Goal: Information Seeking & Learning: Understand process/instructions

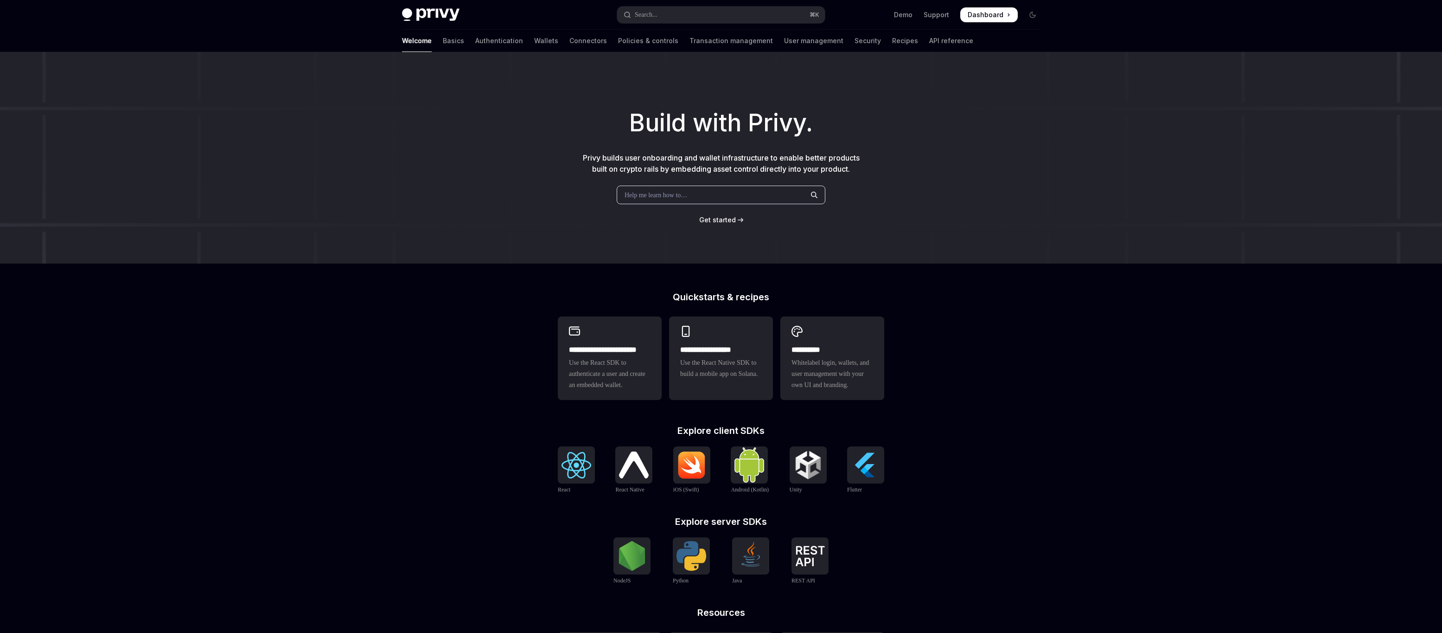
click at [756, 193] on div "Help me learn how to…" at bounding box center [721, 195] width 209 height 19
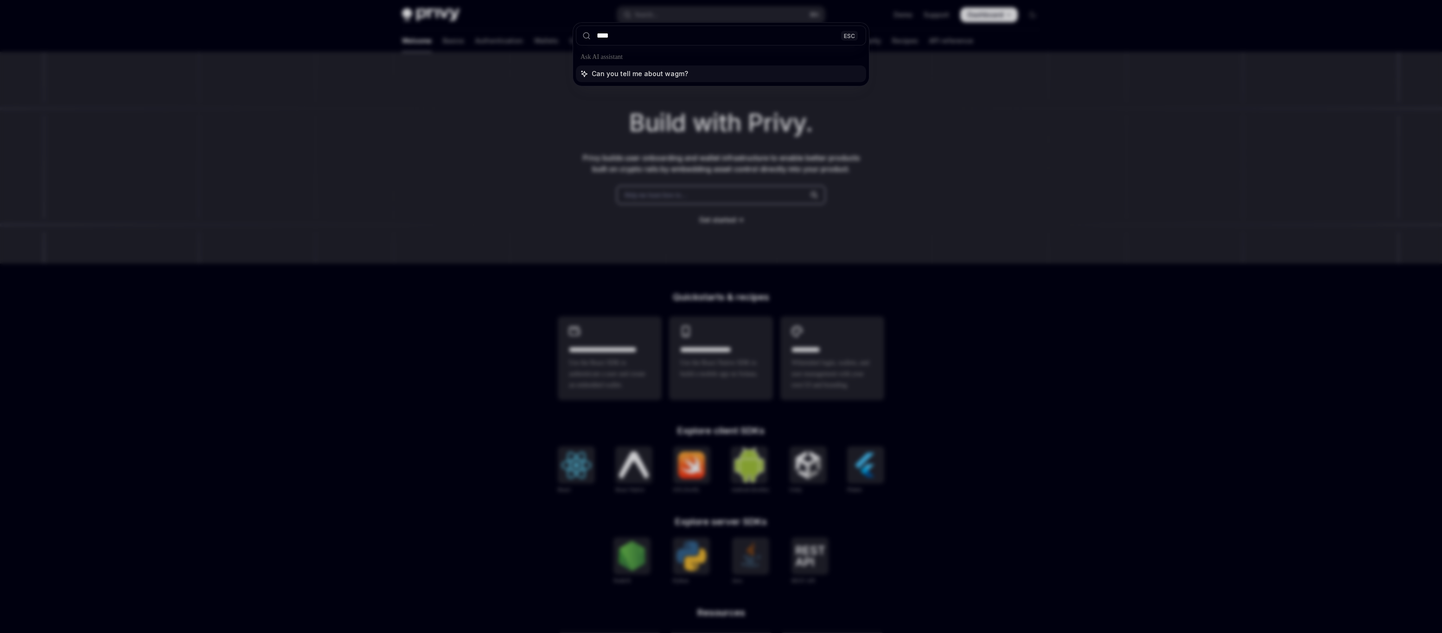
type input "*****"
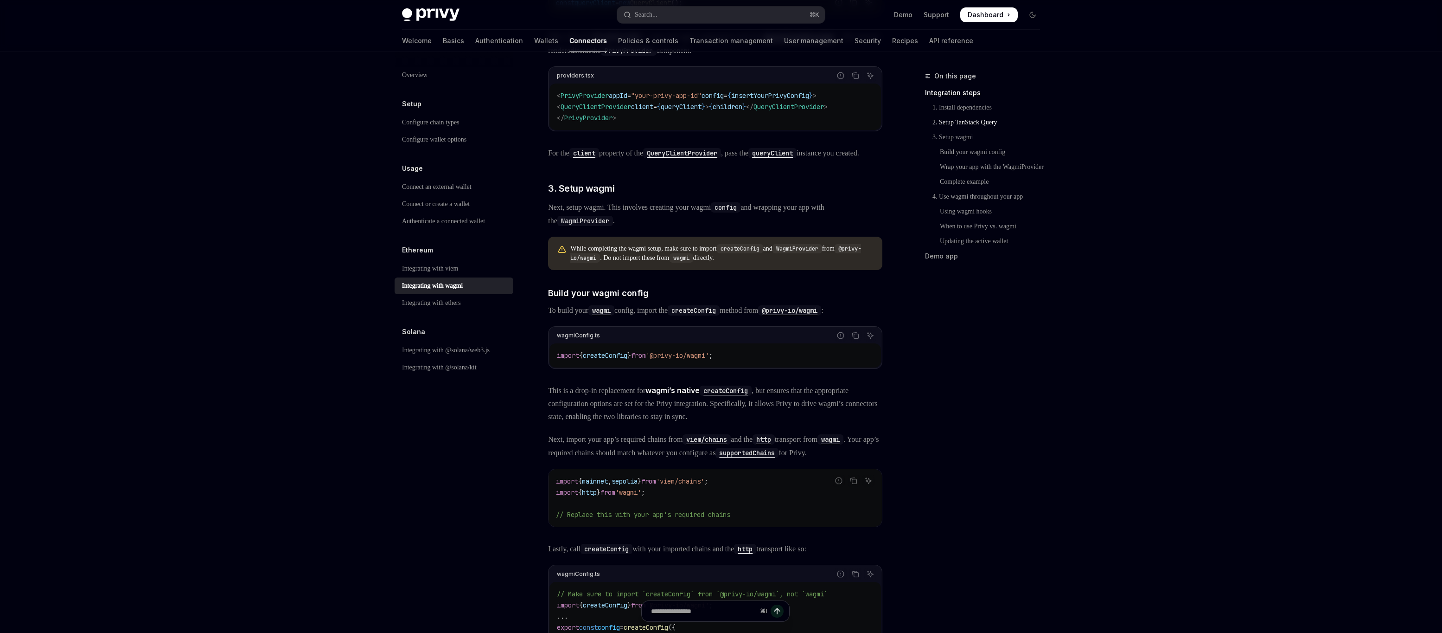
scroll to position [563, 0]
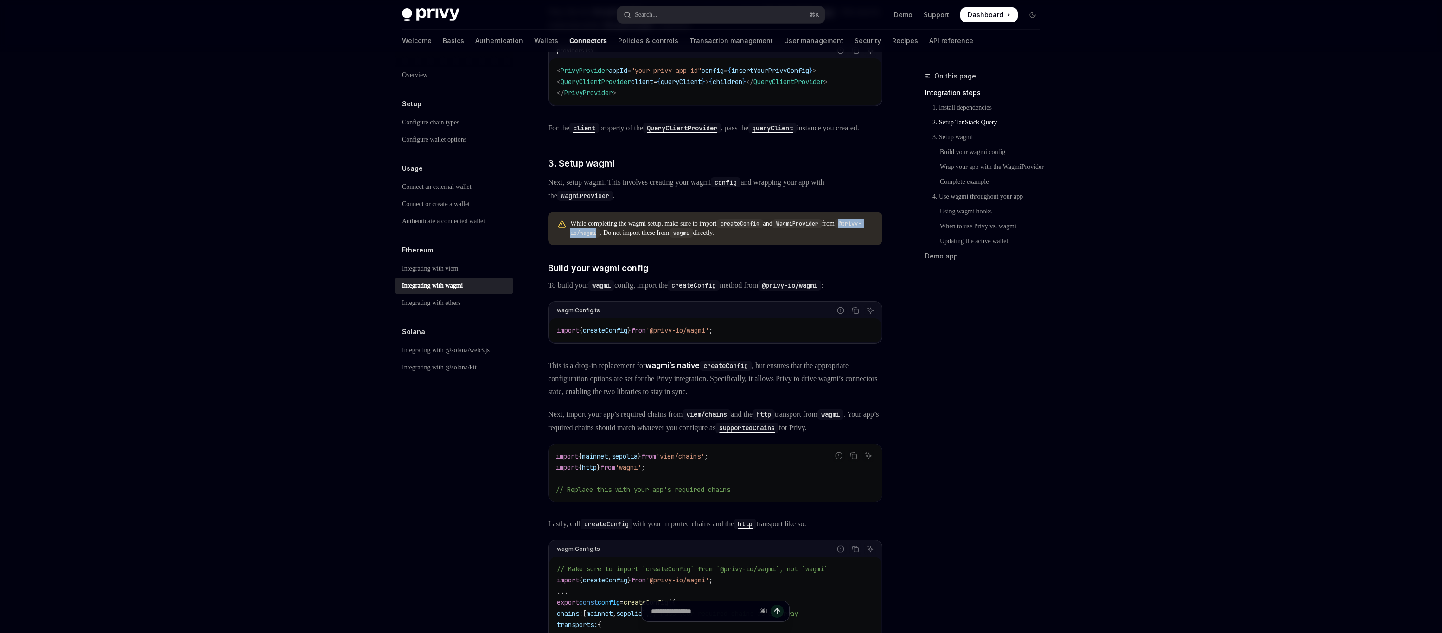
drag, startPoint x: 641, startPoint y: 253, endPoint x: 590, endPoint y: 253, distance: 50.6
click at [590, 237] on code "@privy-io/wagmi" at bounding box center [715, 228] width 291 height 19
click at [614, 334] on span "createConfig" at bounding box center [605, 330] width 45 height 8
copy span "createConfig"
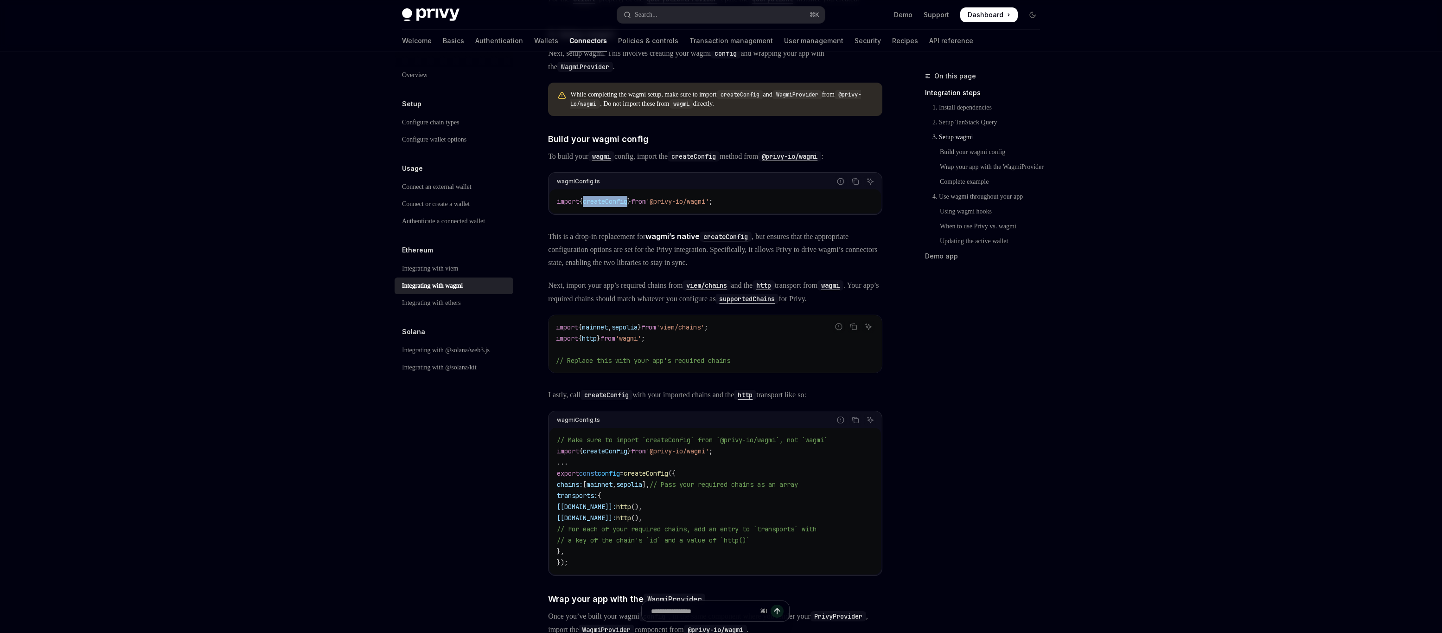
scroll to position [717, 0]
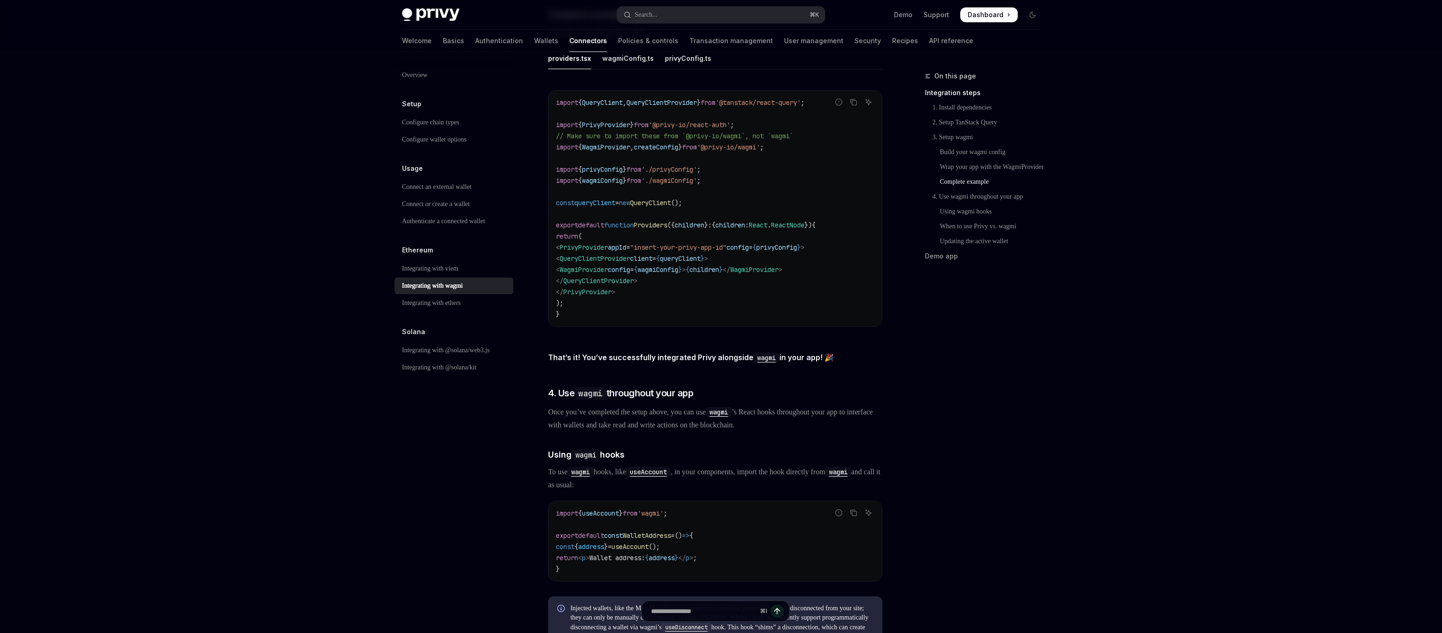
type textarea "*"
